Goal: Task Accomplishment & Management: Use online tool/utility

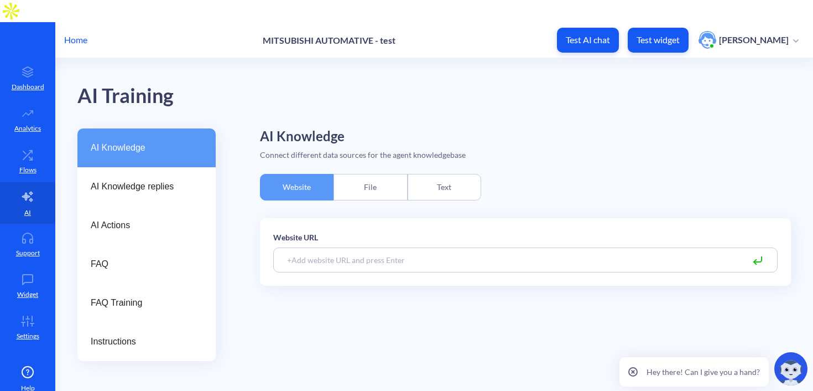
click at [372, 174] on div "File" at bounding box center [371, 187] width 74 height 27
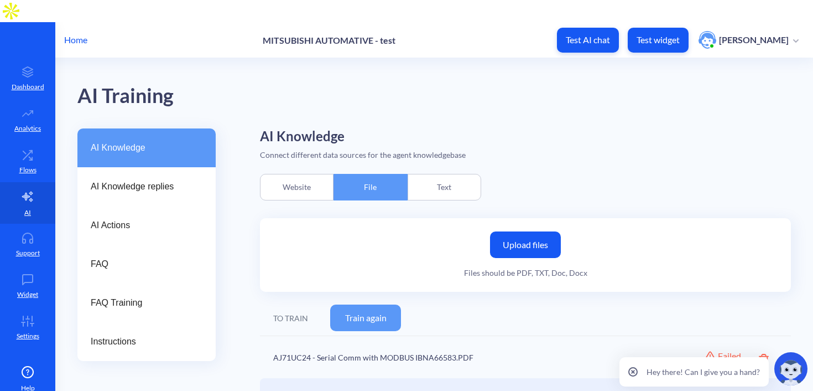
scroll to position [132, 0]
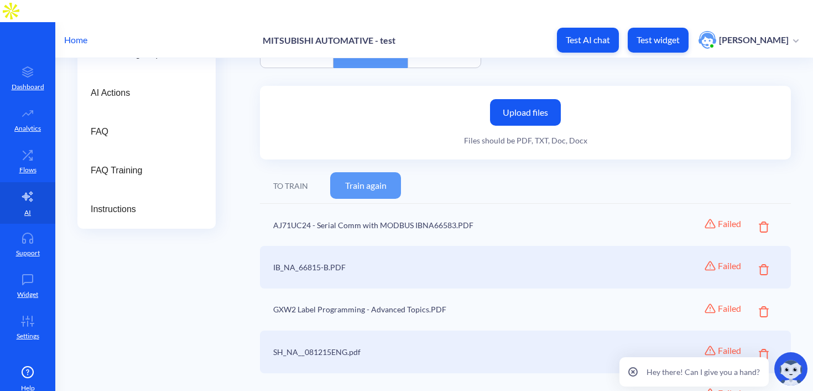
click at [381, 172] on button "Train again" at bounding box center [365, 185] width 71 height 27
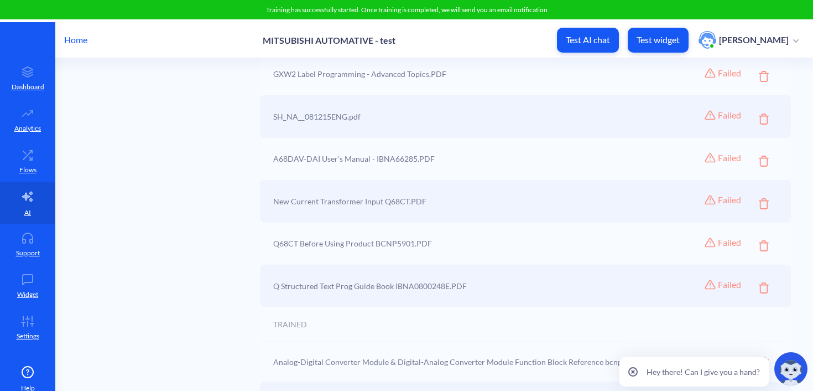
scroll to position [368, 0]
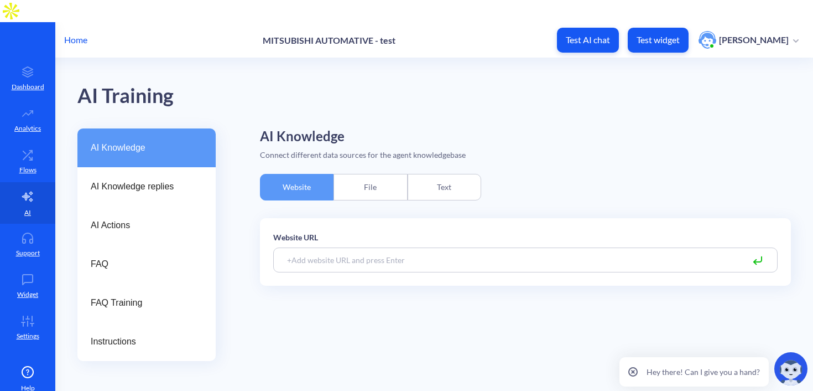
click at [366, 174] on div "File" at bounding box center [371, 187] width 74 height 27
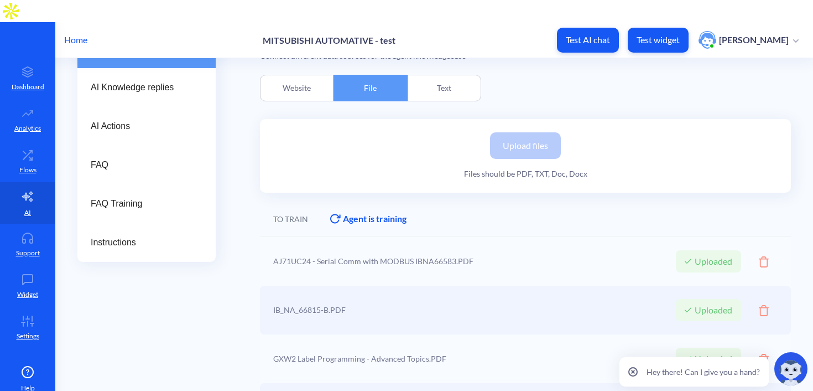
scroll to position [172, 0]
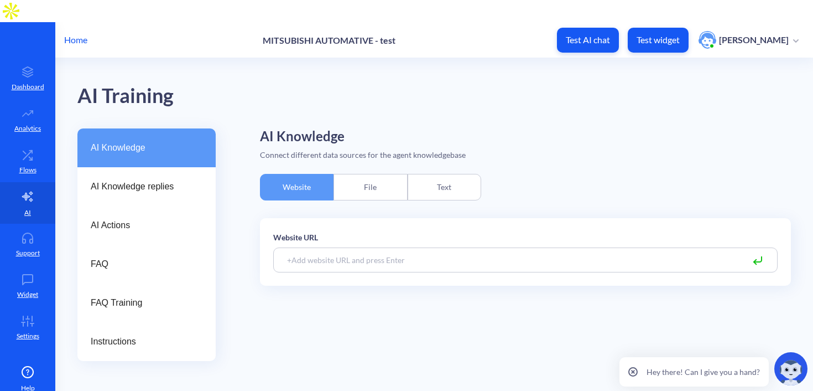
click at [365, 176] on div "File" at bounding box center [371, 187] width 74 height 27
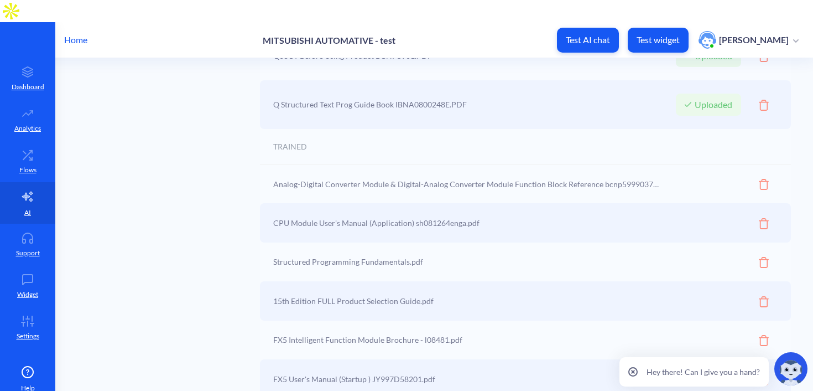
scroll to position [595, 0]
